Goal: Communication & Community: Answer question/provide support

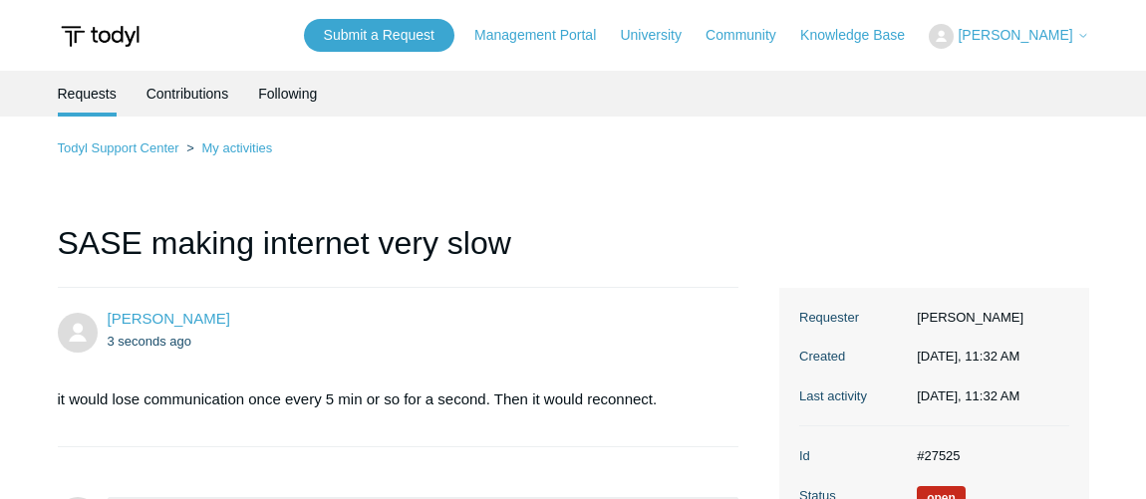
scroll to position [271, 0]
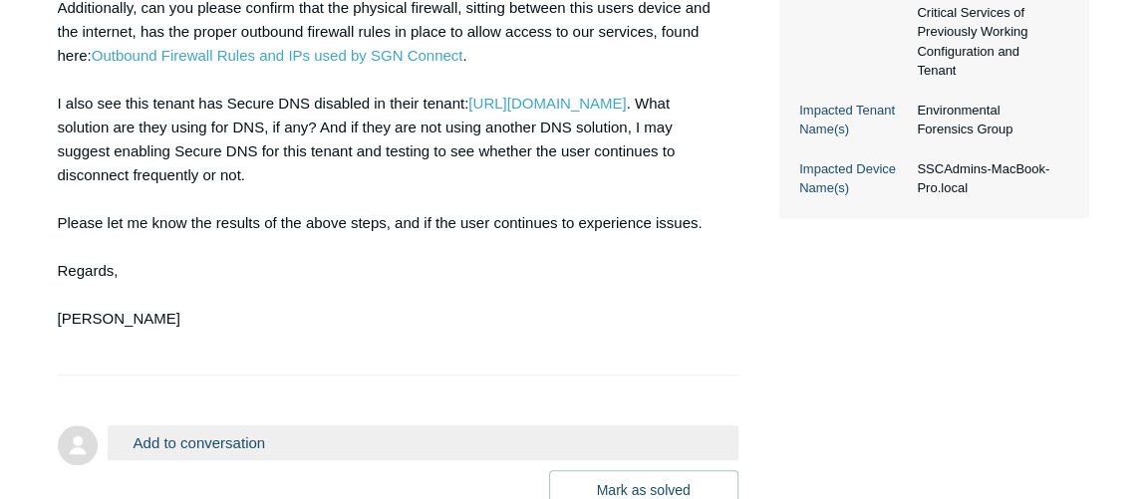
scroll to position [723, 0]
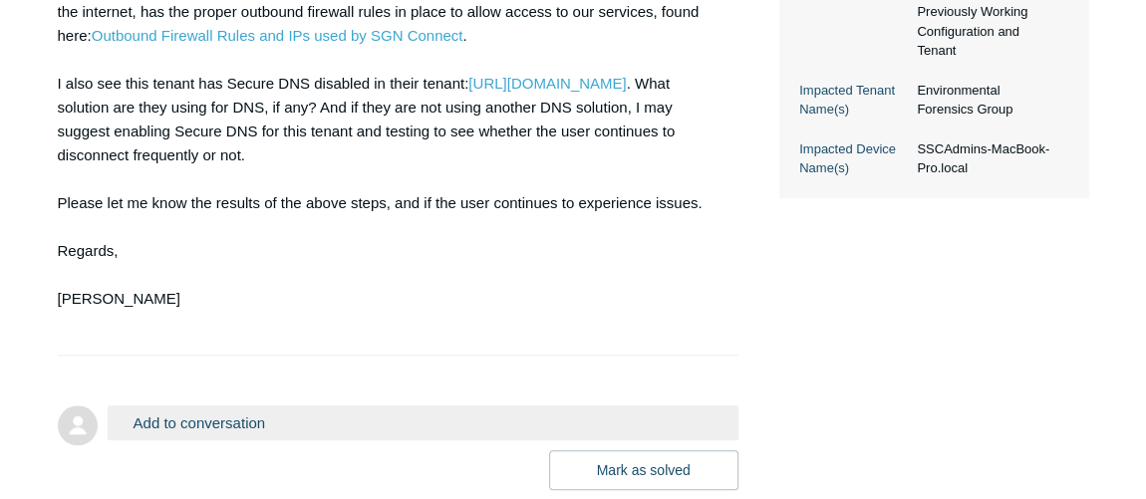
click at [207, 192] on div "Good Afternoon Louie, Thank you for contacting Todyl support! Is there any othe…" at bounding box center [388, 72] width 661 height 526
click at [206, 192] on div "Good Afternoon Louie, Thank you for contacting Todyl support! Is there any othe…" at bounding box center [388, 72] width 661 height 526
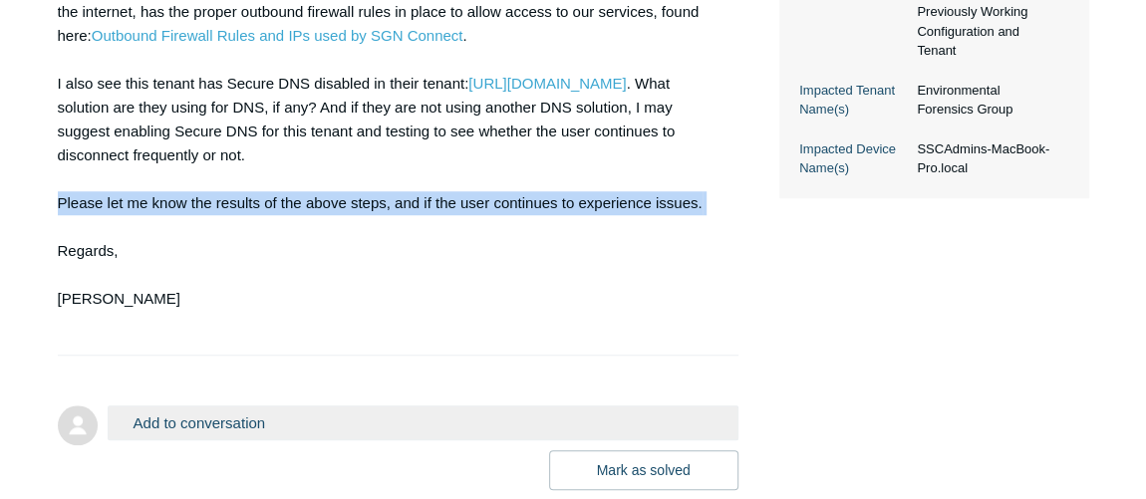
click at [205, 192] on div "Good Afternoon Louie, Thank you for contacting Todyl support! Is there any othe…" at bounding box center [388, 72] width 661 height 526
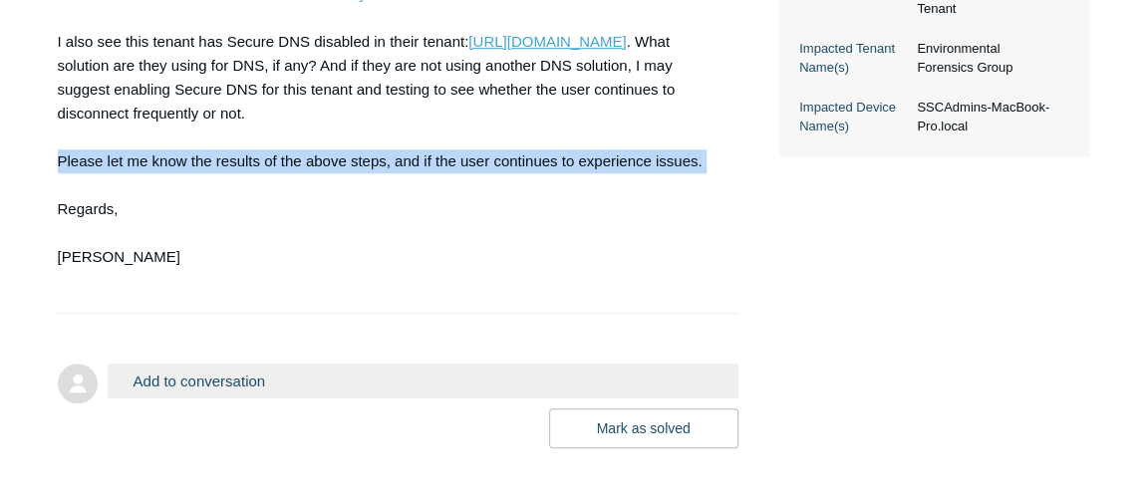
scroll to position [849, 0]
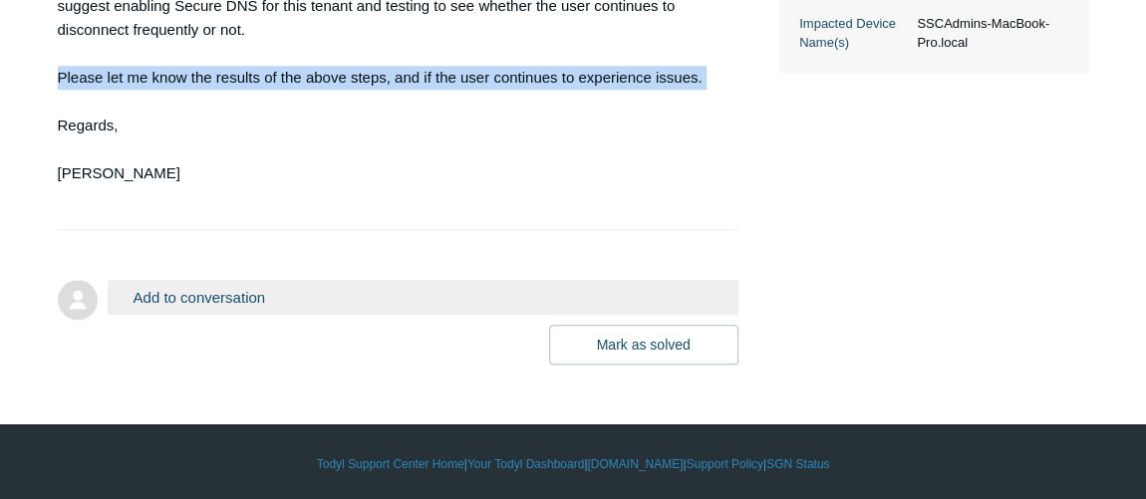
click at [266, 298] on button "Add to conversation" at bounding box center [423, 297] width 631 height 35
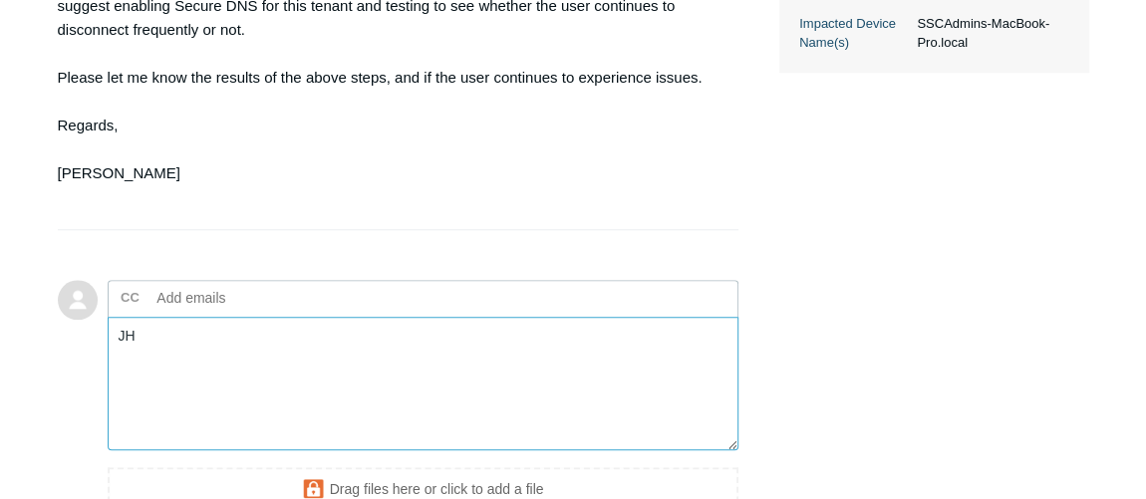
type textarea "J"
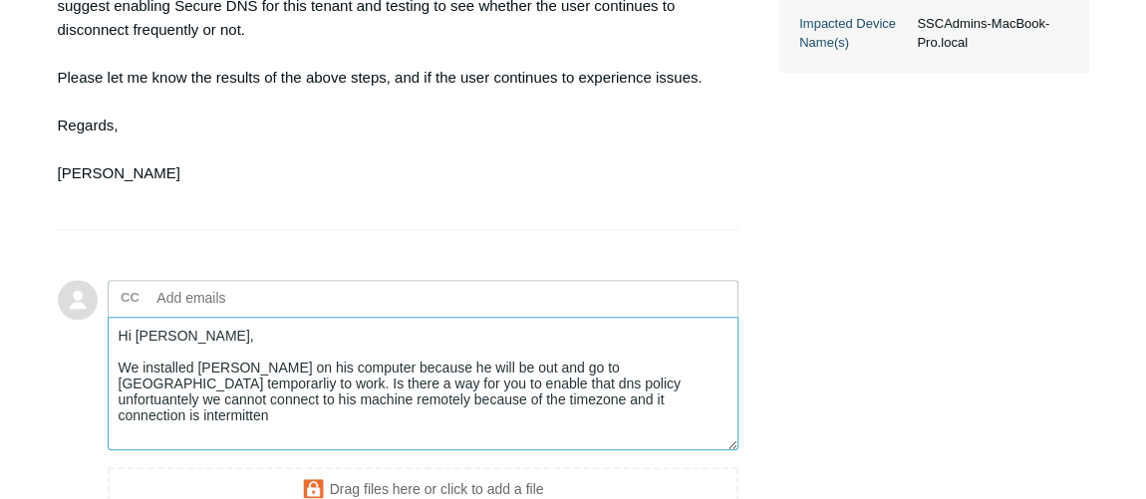
type textarea "Hi Connor, We installed SASE on his computer because he will be out and go to a…"
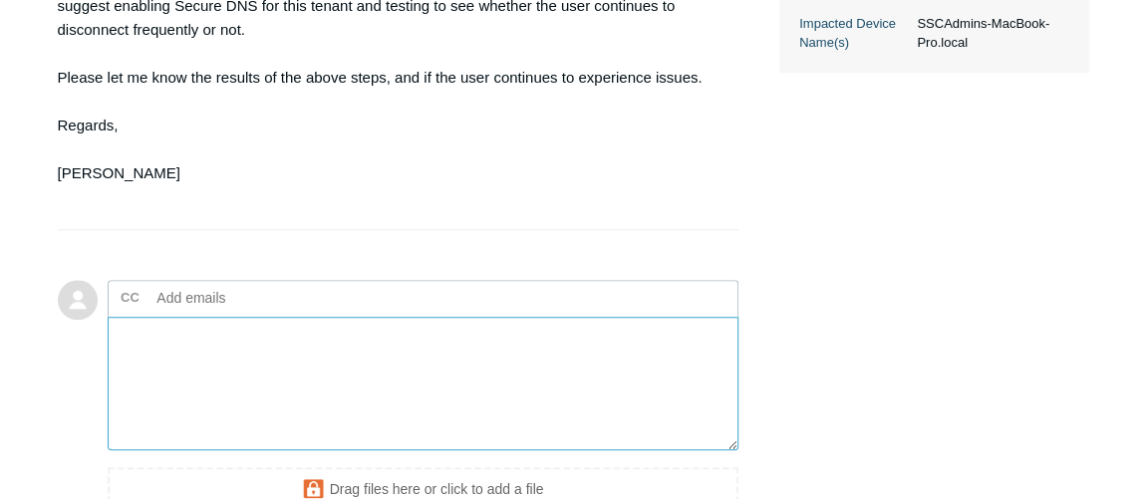
click at [383, 362] on textarea "Add your reply" at bounding box center [423, 384] width 631 height 135
paste textarea "Hi Connor, We installed SASE on his computer because he will be temporarily wor…"
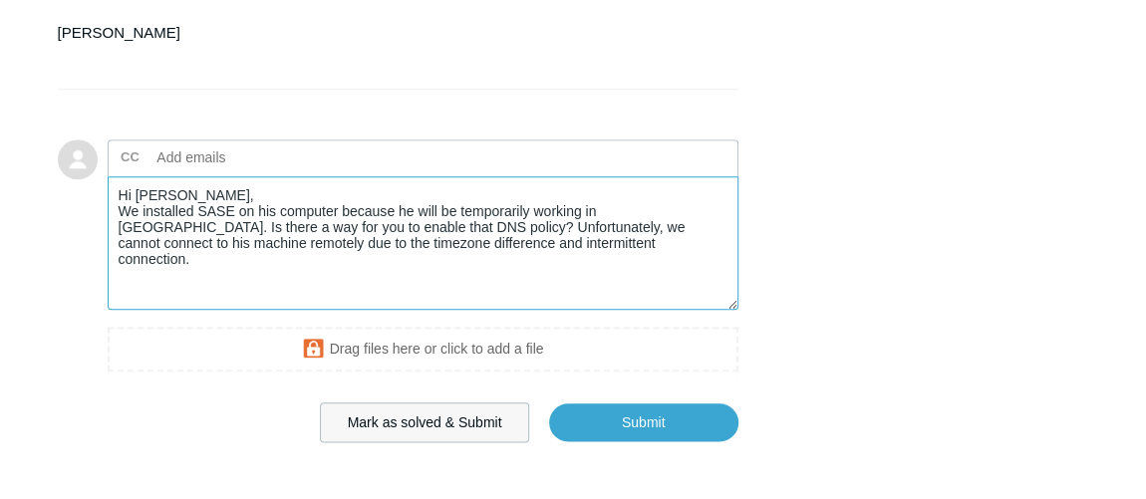
scroll to position [1067, 0]
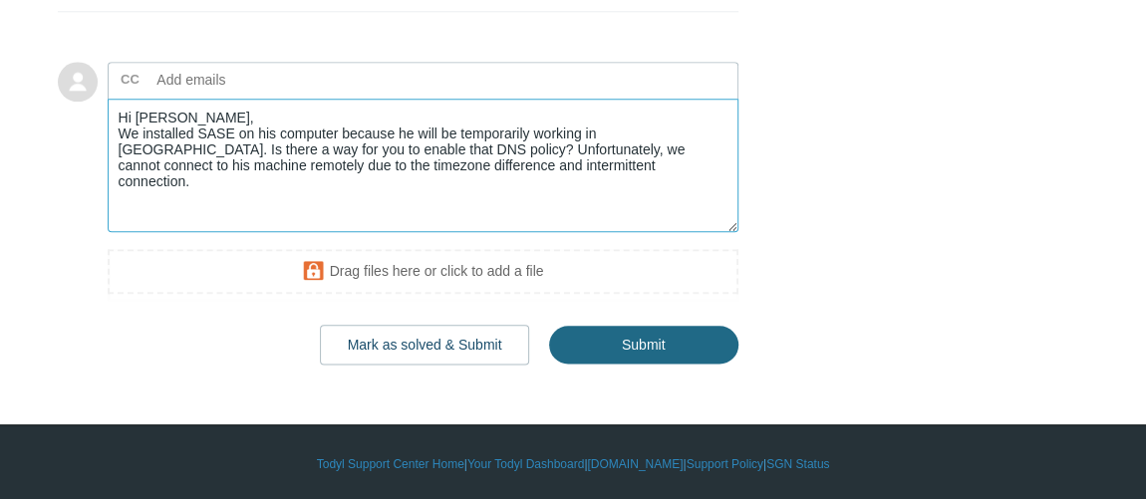
type textarea "Hi Connor, We installed SASE on his computer because he will be temporarily wor…"
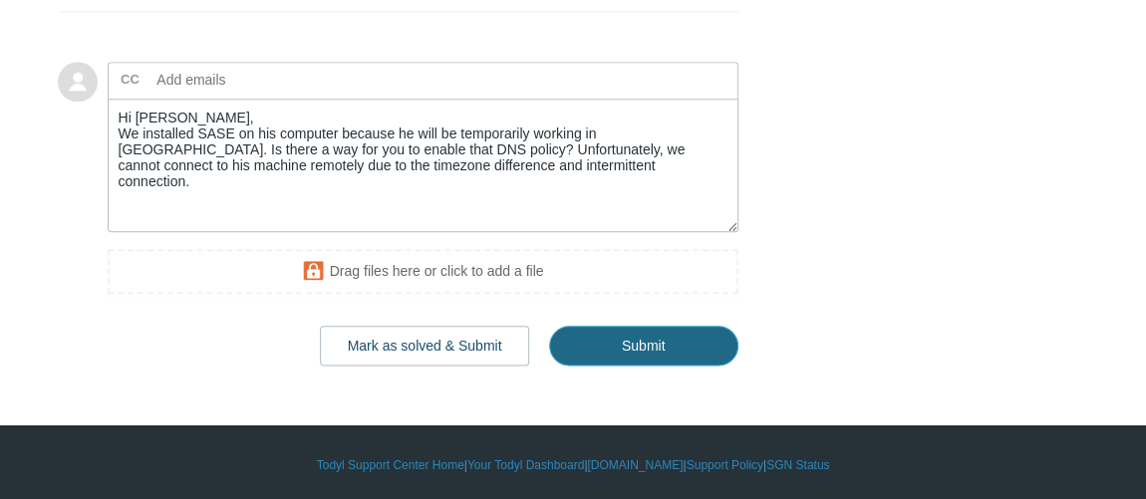
click at [687, 342] on input "Submit" at bounding box center [643, 346] width 189 height 40
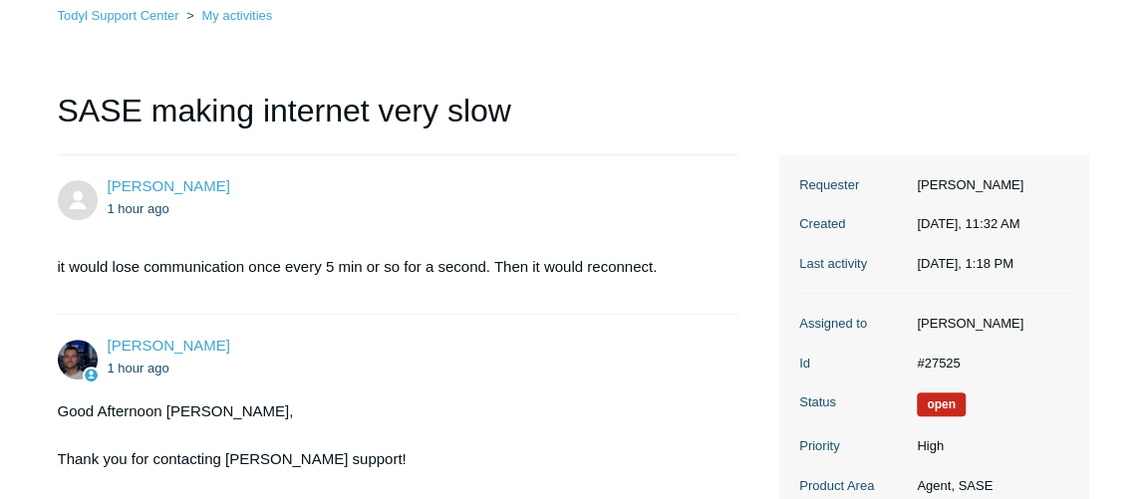
scroll to position [271, 0]
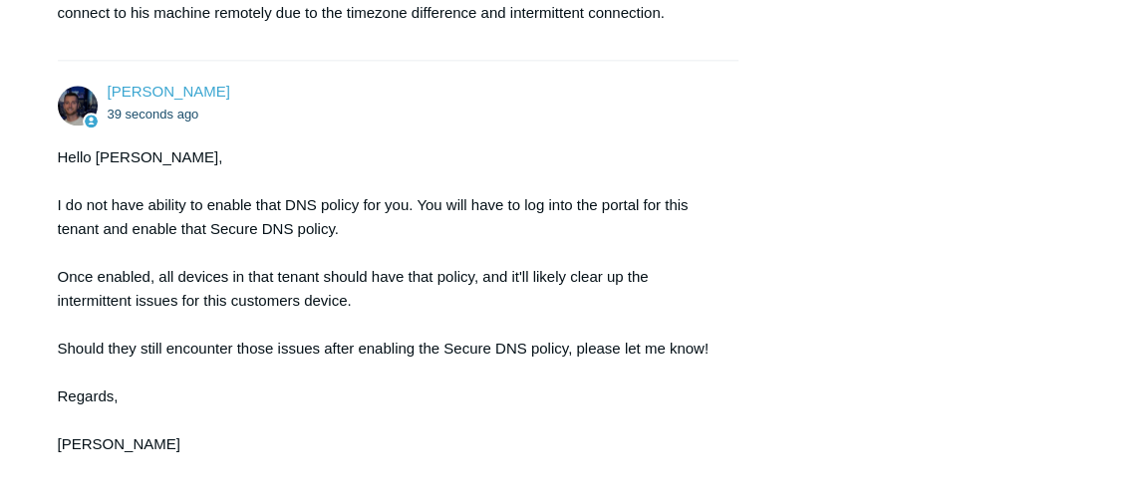
scroll to position [1248, 0]
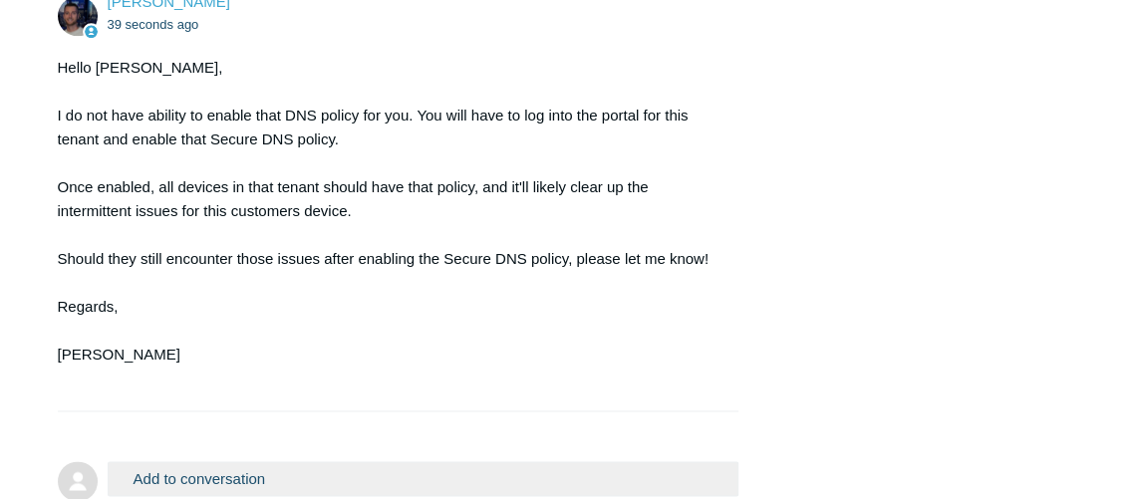
click at [240, 477] on button "Add to conversation" at bounding box center [423, 478] width 631 height 35
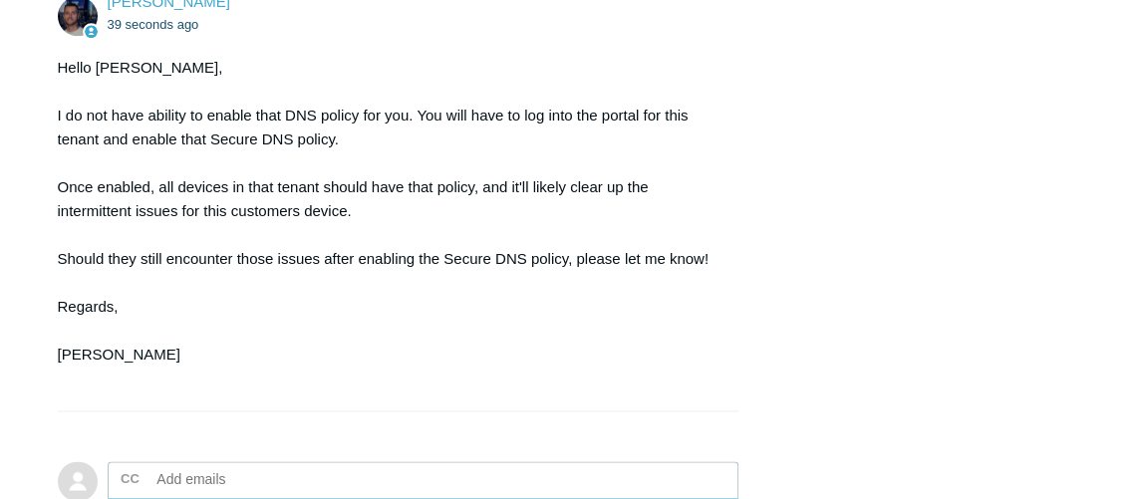
scroll to position [1603, 0]
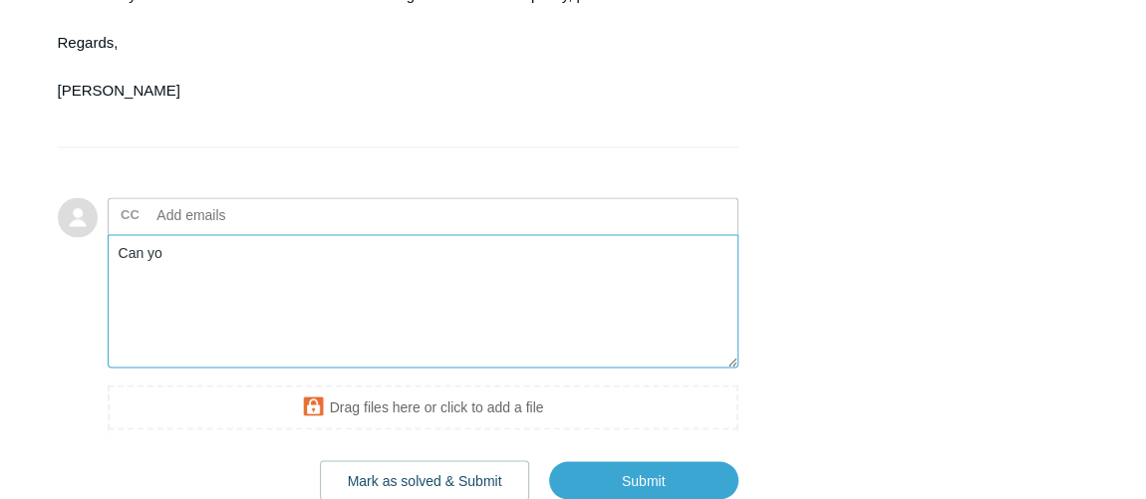
type textarea "Can you"
type textarea "What settings I should enabled"
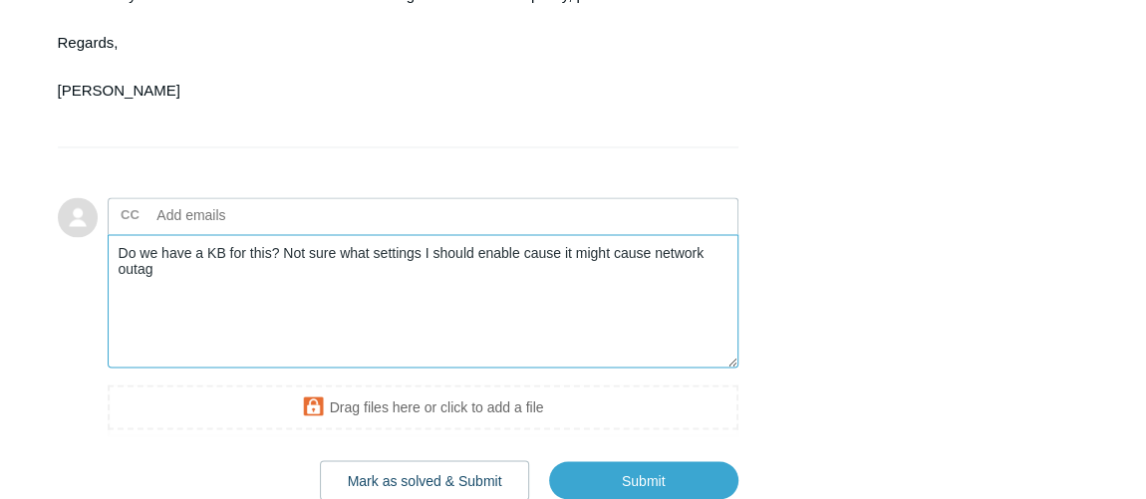
type textarea "Do we have a KB for this? Not sure what settings I should enable cause it might…"
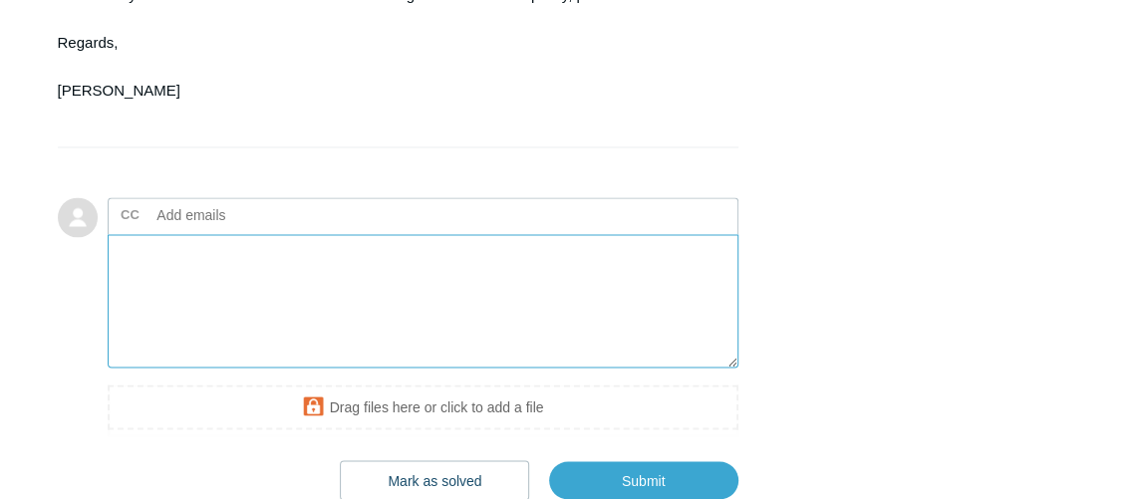
click at [385, 299] on textarea "Add your reply" at bounding box center [423, 301] width 631 height 135
paste textarea "Do we have a knowledge base article for DNS policy? I'm not sure which settings…"
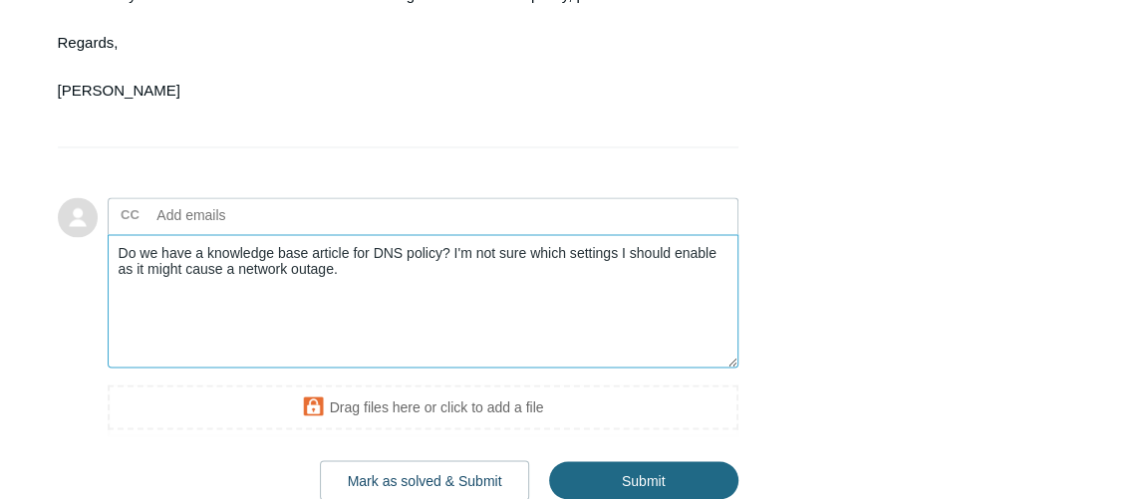
type textarea "Do we have a knowledge base article for DNS policy? I'm not sure which settings…"
click at [627, 465] on input "Submit" at bounding box center [643, 481] width 189 height 40
